Goal: Check status

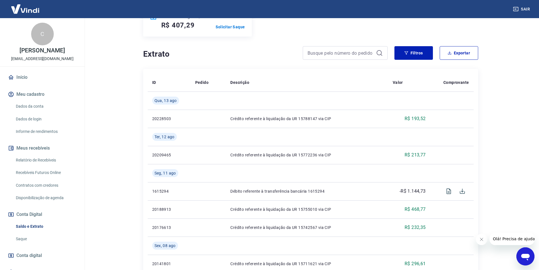
scroll to position [85, 0]
click at [37, 156] on link "Relatório de Recebíveis" at bounding box center [46, 160] width 64 height 12
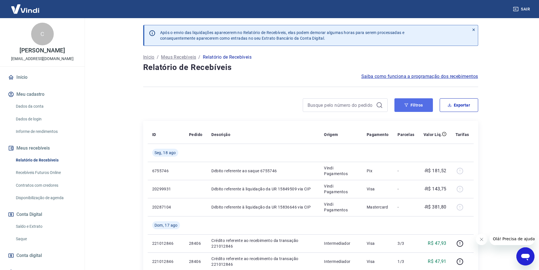
click at [407, 103] on icon "button" at bounding box center [407, 105] width 4 height 4
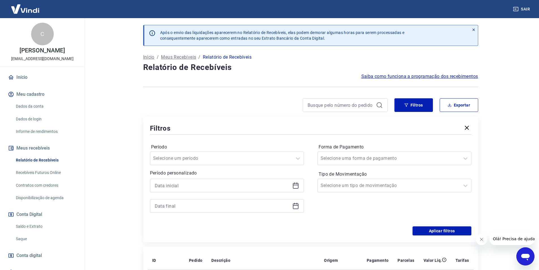
click at [296, 185] on icon at bounding box center [296, 185] width 6 height 1
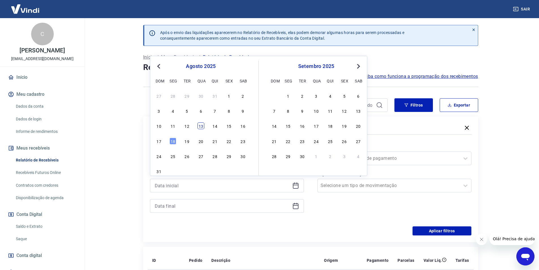
click at [201, 125] on div "13" at bounding box center [201, 125] width 7 height 7
type input "[DATE]"
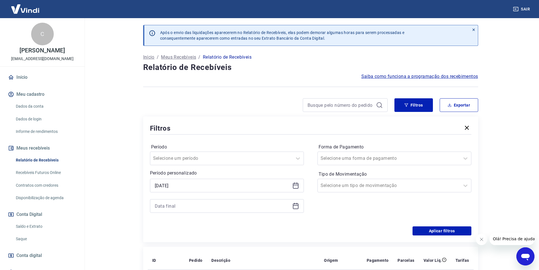
click at [297, 207] on icon at bounding box center [295, 205] width 7 height 7
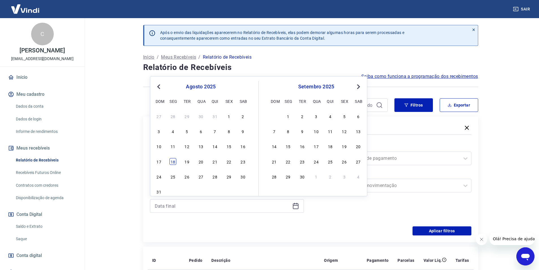
click at [172, 161] on div "18" at bounding box center [173, 161] width 7 height 7
type input "[DATE]"
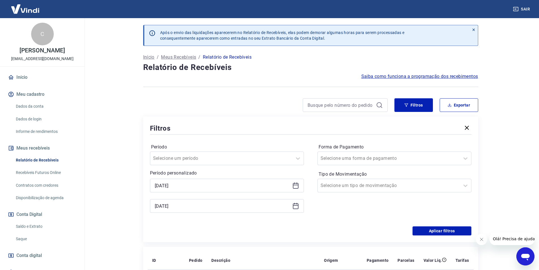
click at [436, 226] on div "Período Selecione um período Período personalizado Selected date: [DATE] [DATE]…" at bounding box center [311, 181] width 322 height 91
click at [436, 226] on button "Aplicar filtros" at bounding box center [442, 230] width 59 height 9
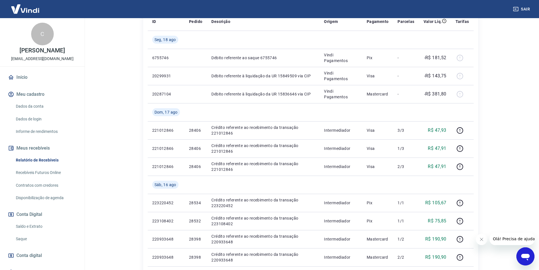
scroll to position [109, 0]
